Goal: Information Seeking & Learning: Find specific fact

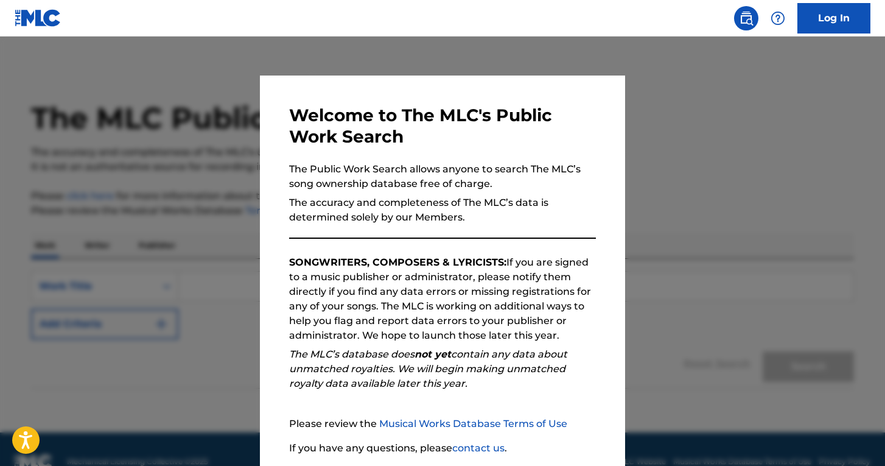
scroll to position [91, 0]
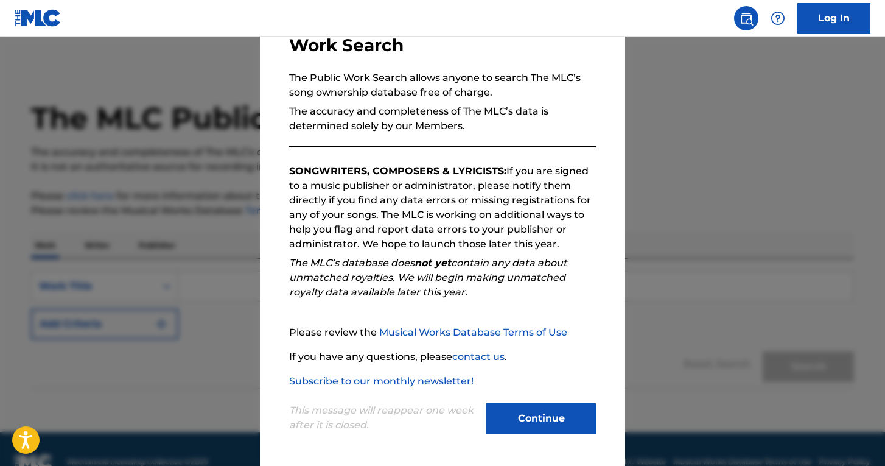
click at [542, 423] on button "Continue" at bounding box center [541, 418] width 110 height 30
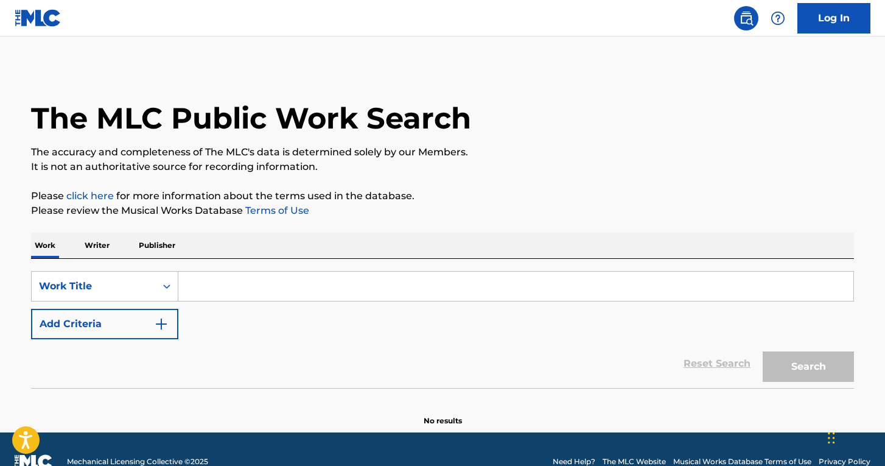
click at [335, 292] on input "Search Form" at bounding box center [515, 285] width 675 height 29
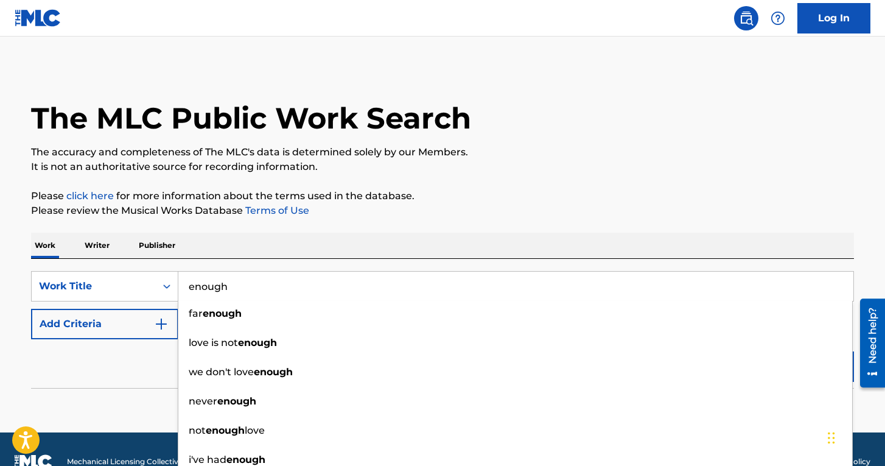
type input "enough"
click at [147, 331] on button "Add Criteria" at bounding box center [104, 324] width 147 height 30
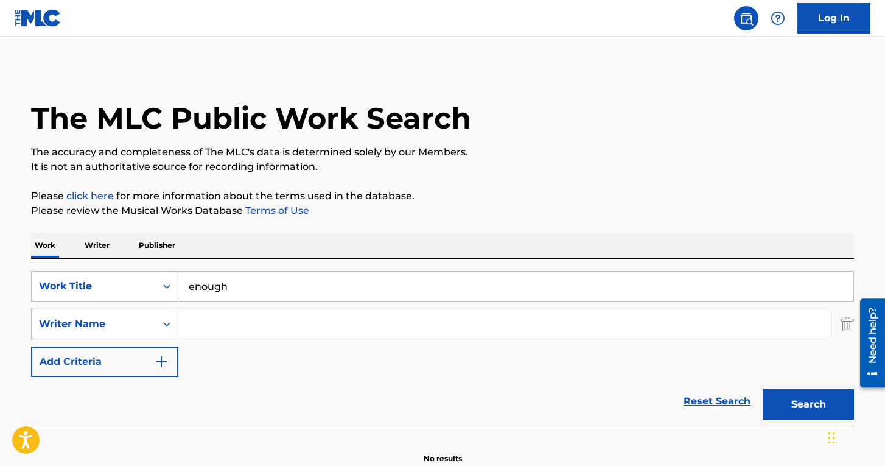
click at [248, 327] on input "Search Form" at bounding box center [504, 323] width 652 height 29
paste input "[GEOGRAPHIC_DATA]"
type input "[GEOGRAPHIC_DATA]"
click at [815, 393] on button "Search" at bounding box center [807, 404] width 91 height 30
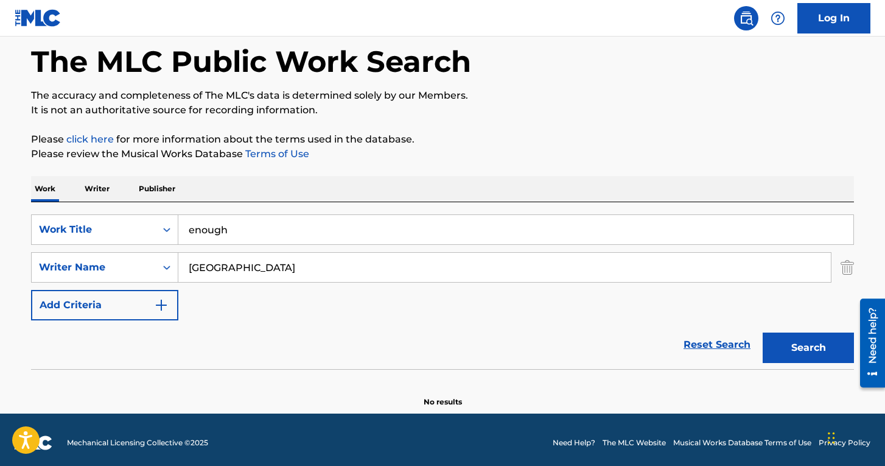
scroll to position [63, 0]
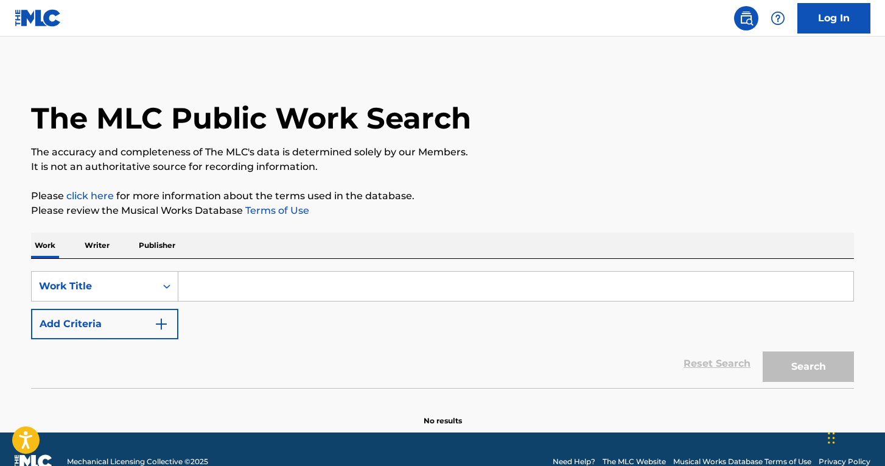
click at [249, 289] on input "Search Form" at bounding box center [515, 285] width 675 height 29
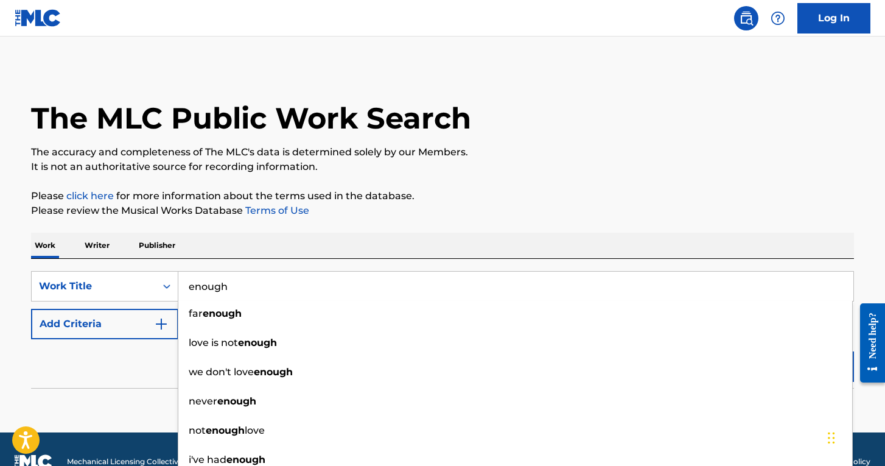
type input "enough"
click at [107, 329] on button "Add Criteria" at bounding box center [104, 324] width 147 height 30
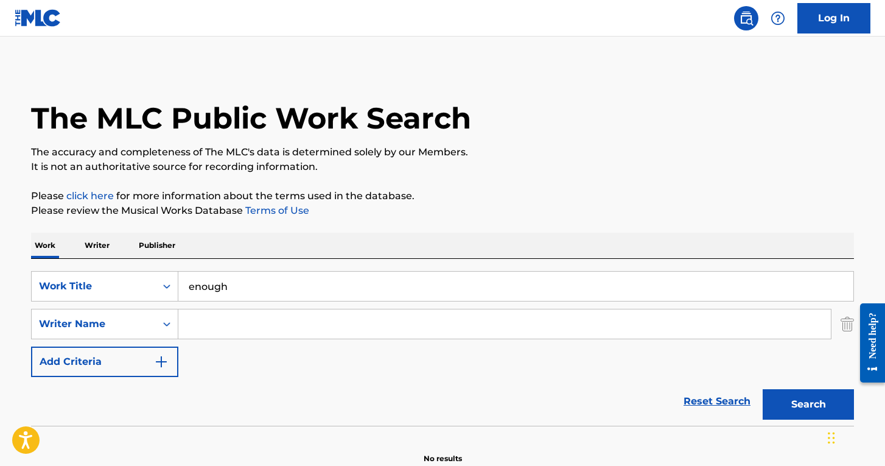
click at [261, 319] on input "Search Form" at bounding box center [504, 323] width 652 height 29
paste input "Yukimi Nagano"
type input "Yukimi Nagano"
click at [817, 405] on button "Search" at bounding box center [807, 404] width 91 height 30
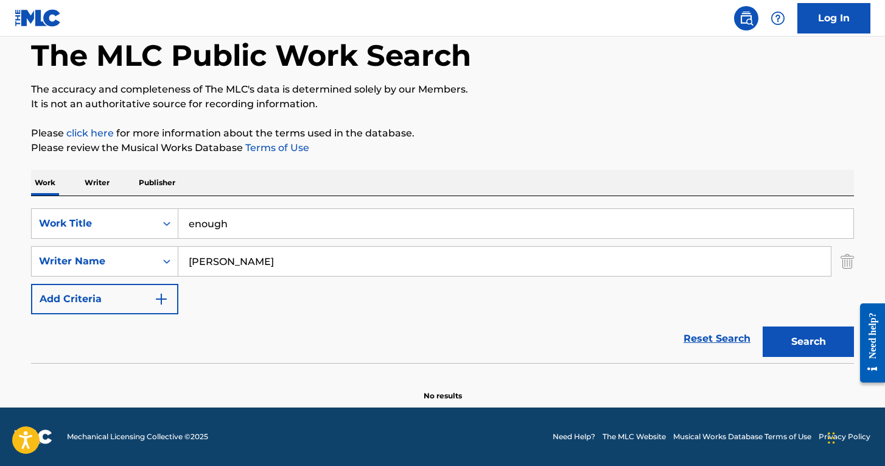
click at [800, 337] on button "Search" at bounding box center [807, 341] width 91 height 30
